Goal: Navigation & Orientation: Find specific page/section

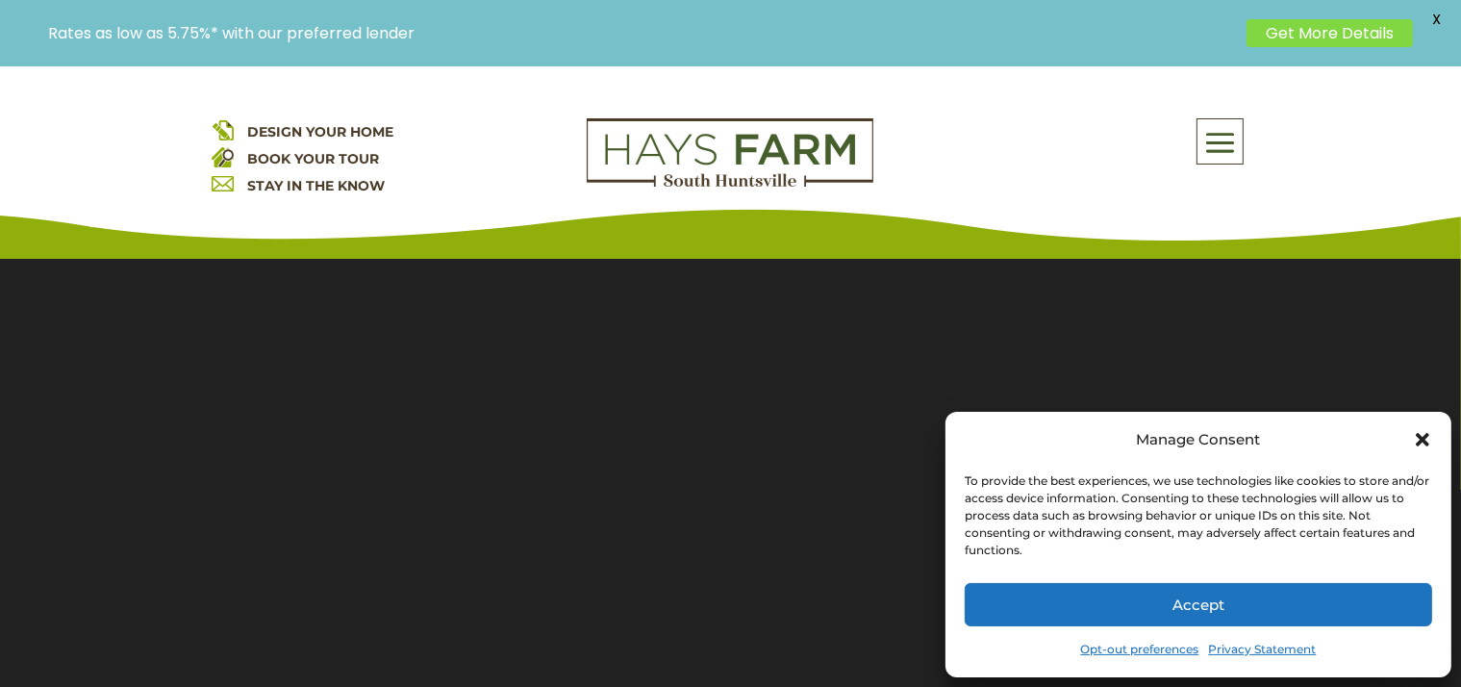
click at [1153, 650] on link "Opt-out preferences" at bounding box center [1140, 649] width 118 height 27
click at [1183, 597] on button "Accept" at bounding box center [1198, 604] width 467 height 43
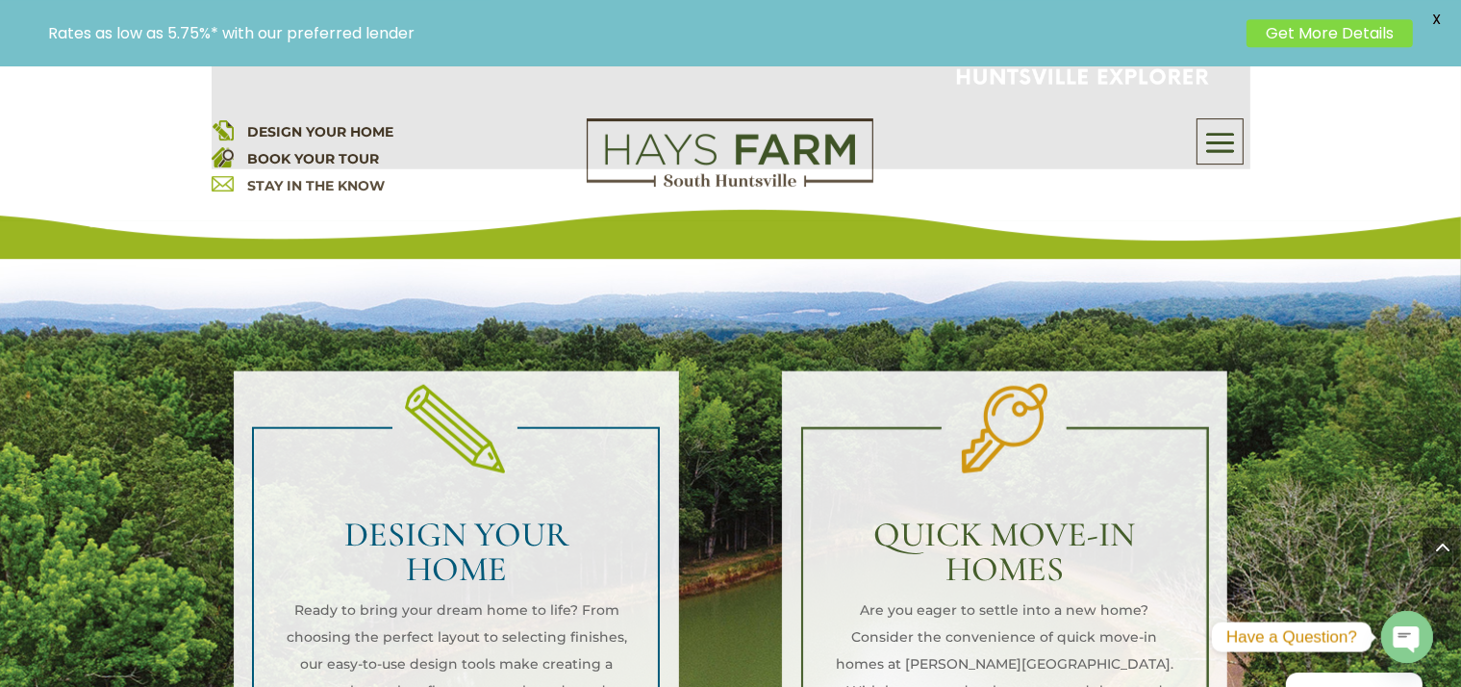
scroll to position [2235, 0]
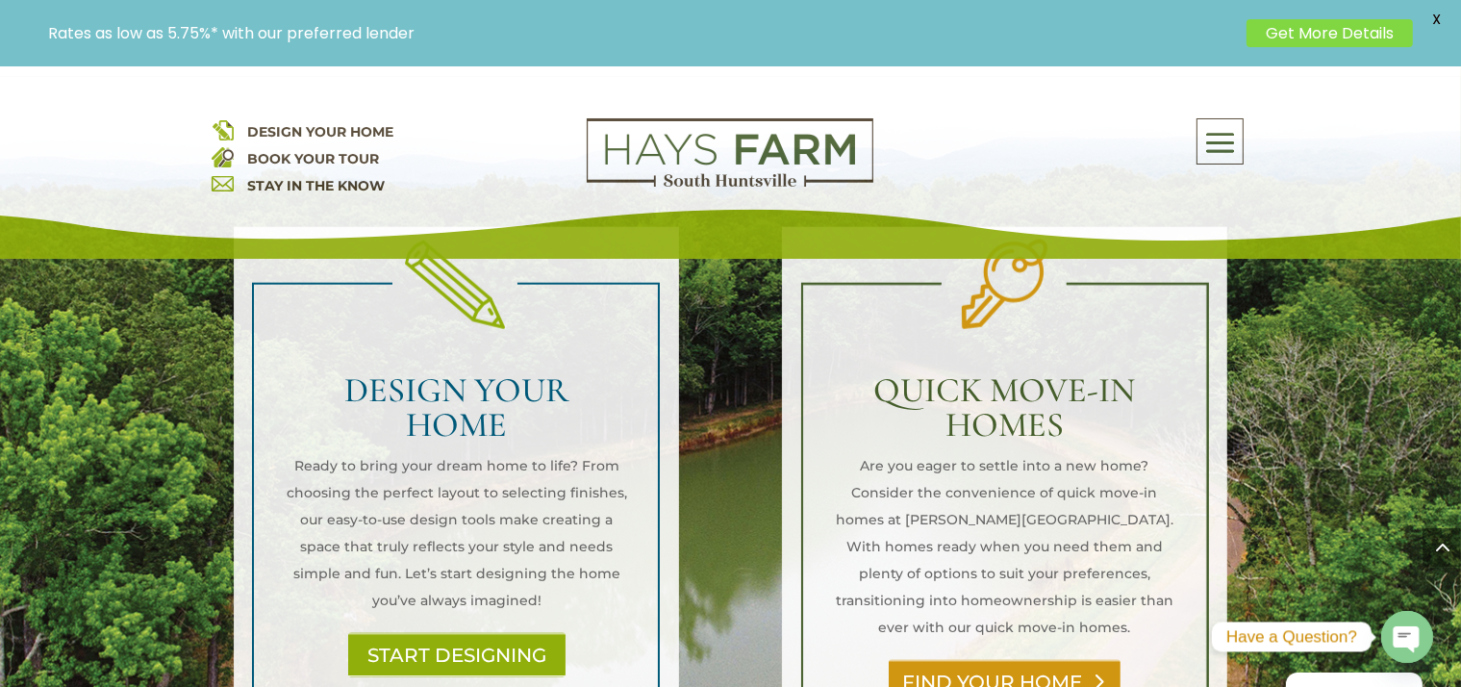
click at [978, 660] on link "FIND YOUR HOME" at bounding box center [1005, 682] width 232 height 44
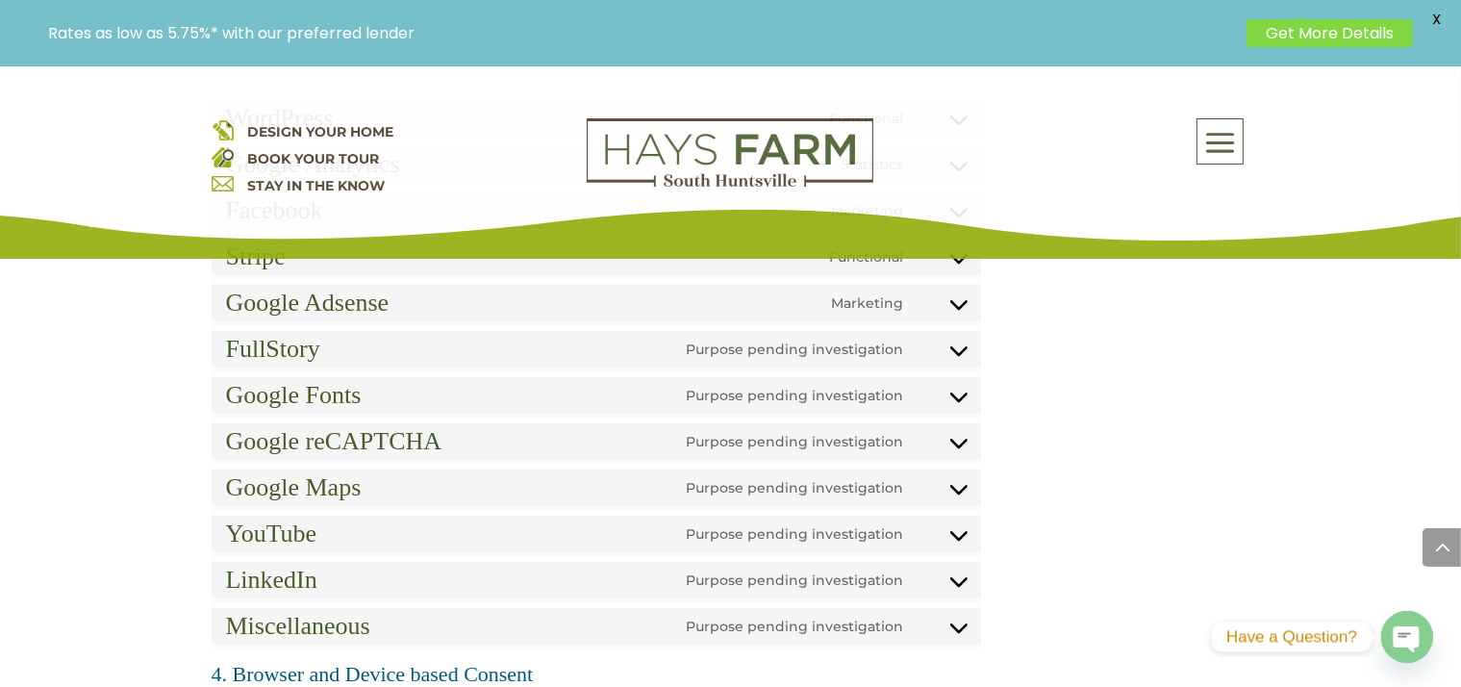
scroll to position [2032, 0]
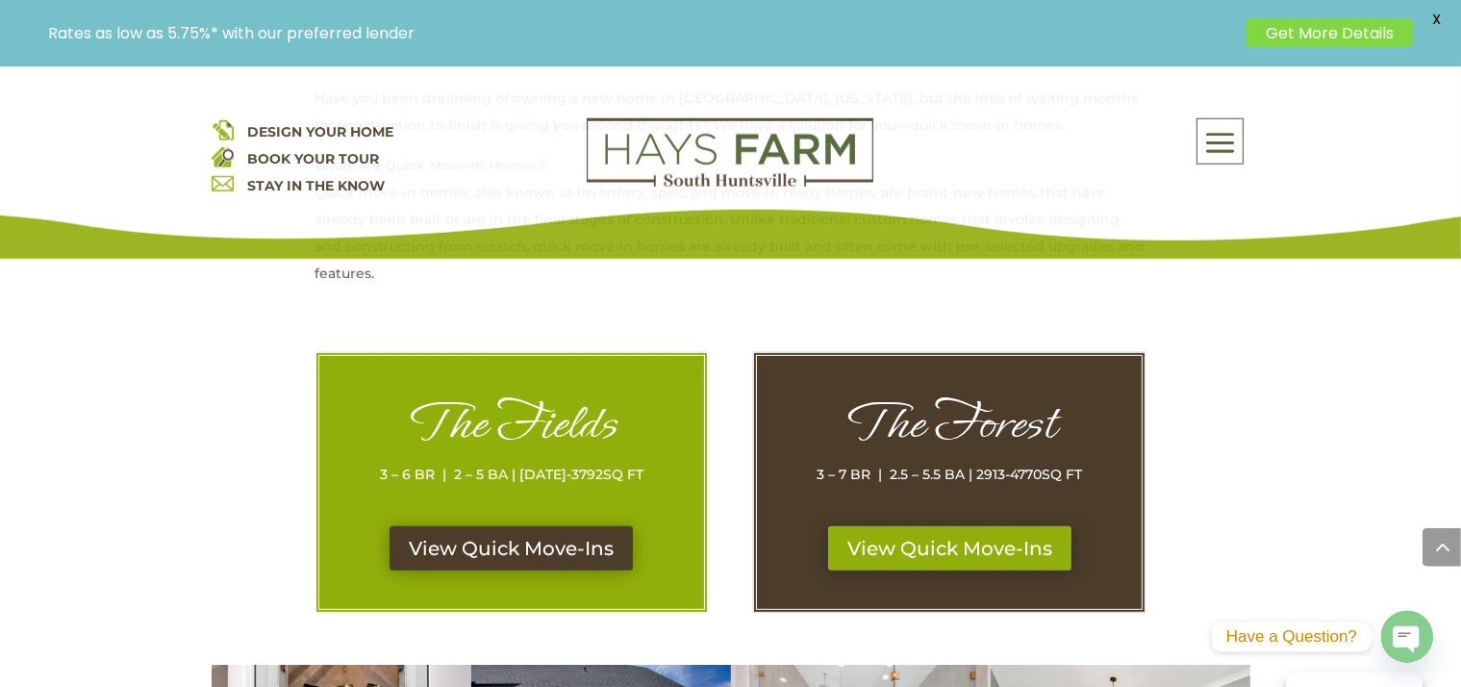
scroll to position [914, 0]
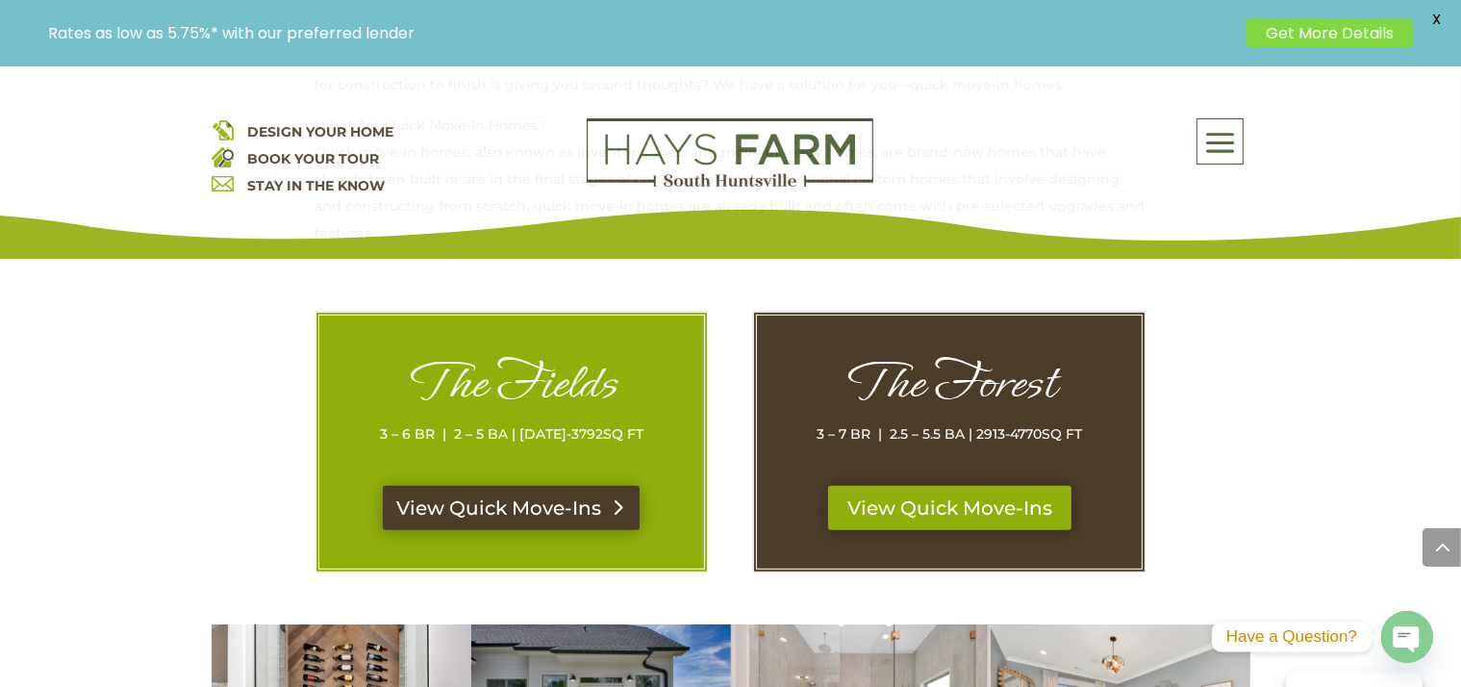
click at [533, 506] on link "View Quick Move-Ins" at bounding box center [511, 508] width 257 height 44
